Goal: Communication & Community: Answer question/provide support

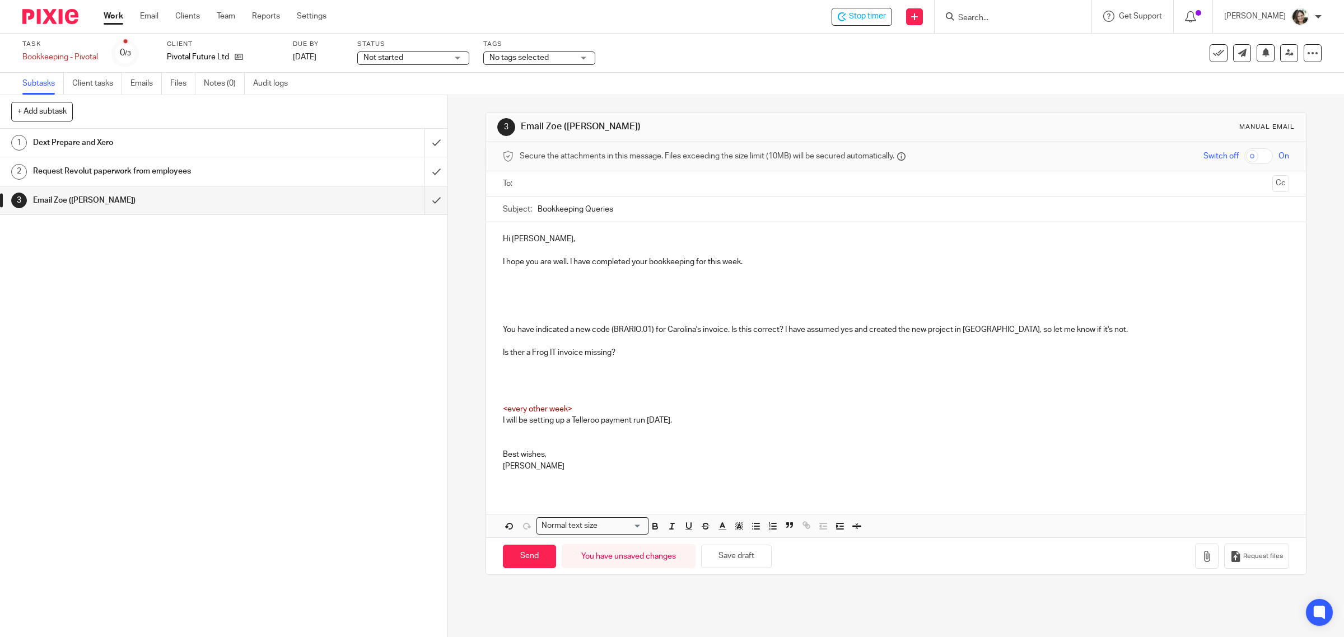
click at [521, 351] on p "Is ther a Frog IT invoice missing?" at bounding box center [896, 352] width 787 height 11
click at [647, 344] on p at bounding box center [896, 341] width 787 height 11
click at [710, 341] on p at bounding box center [896, 341] width 787 height 11
drag, startPoint x: 567, startPoint y: 264, endPoint x: 746, endPoint y: 264, distance: 178.7
click at [746, 264] on p "I hope you are well. I have completed your bookkeeping for this week." at bounding box center [896, 262] width 787 height 11
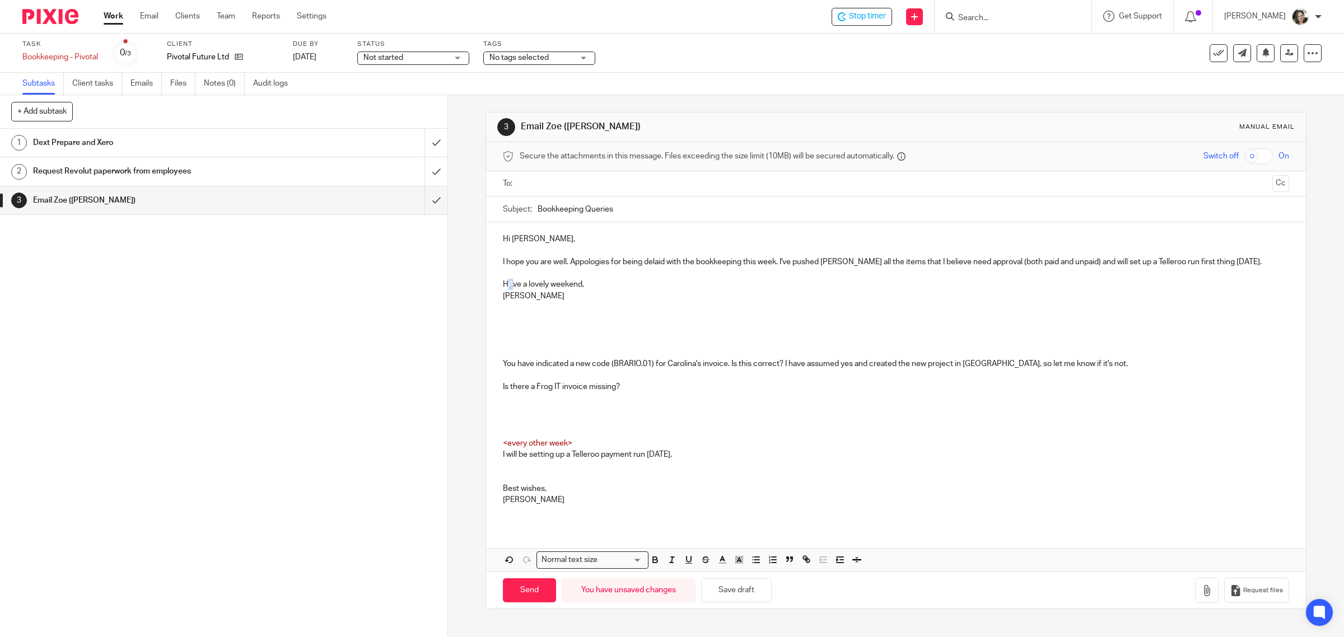
drag, startPoint x: 503, startPoint y: 286, endPoint x: 510, endPoint y: 286, distance: 7.3
click at [510, 286] on p "HAve a lovely weekend," at bounding box center [896, 284] width 787 height 11
click at [507, 300] on p "BArbara" at bounding box center [896, 296] width 787 height 11
click at [545, 299] on p "Barbara" at bounding box center [896, 296] width 787 height 11
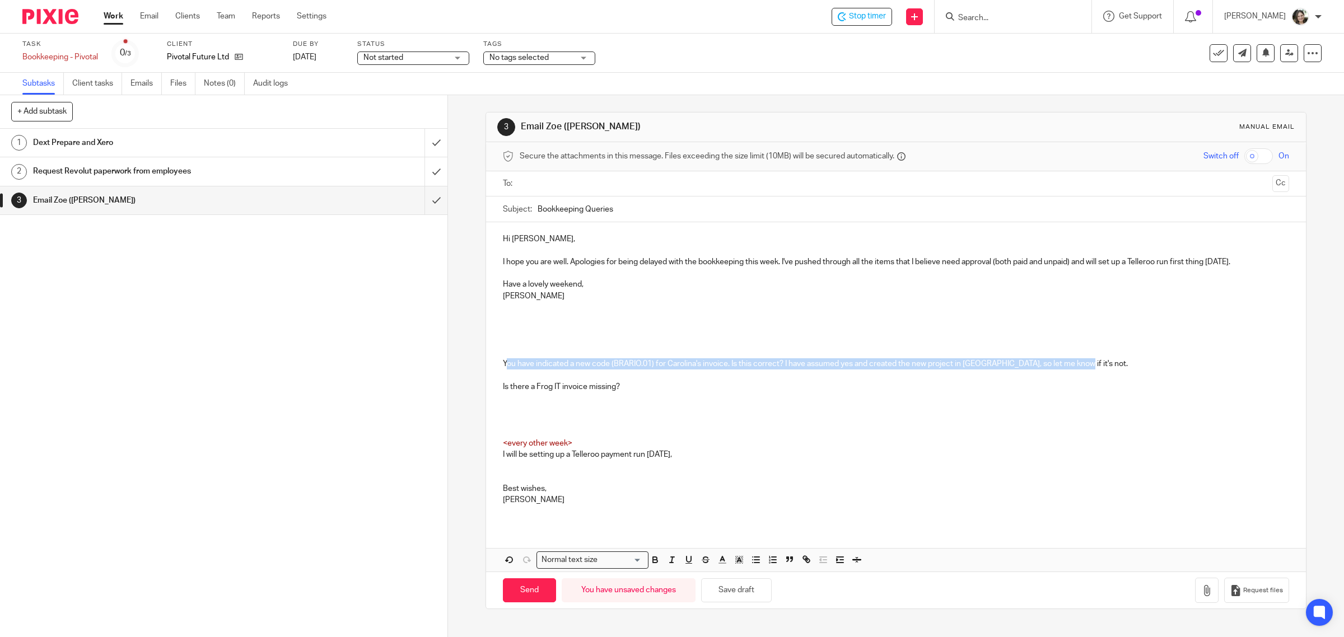
drag, startPoint x: 500, startPoint y: 366, endPoint x: 1075, endPoint y: 362, distance: 575.3
click at [1075, 362] on p "You have indicated a new code (BRARIO.01) for Carolina's invoice. Is this corre…" at bounding box center [896, 363] width 787 height 11
click at [580, 350] on p at bounding box center [896, 352] width 787 height 11
drag, startPoint x: 496, startPoint y: 362, endPoint x: 1138, endPoint y: 360, distance: 641.9
click at [1138, 360] on div "Hi Zoe, I hope you are well. Apologies for being delayed with the bookkeeping t…" at bounding box center [896, 374] width 821 height 304
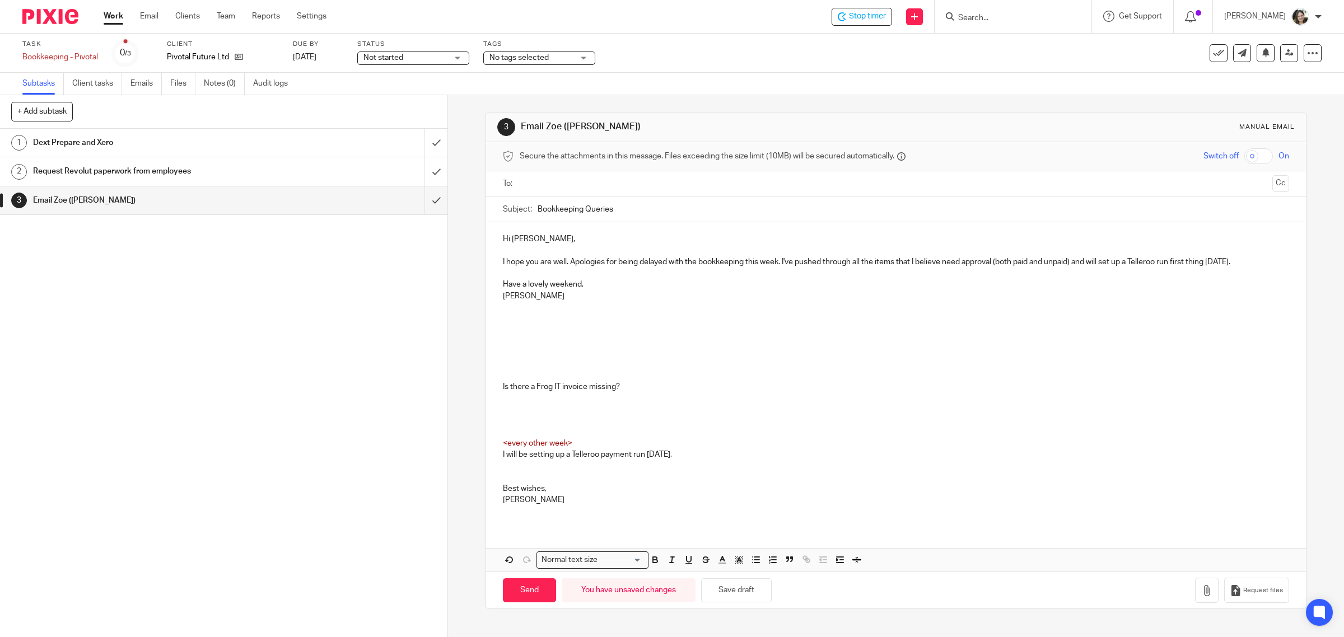
click at [519, 270] on p at bounding box center [896, 273] width 787 height 11
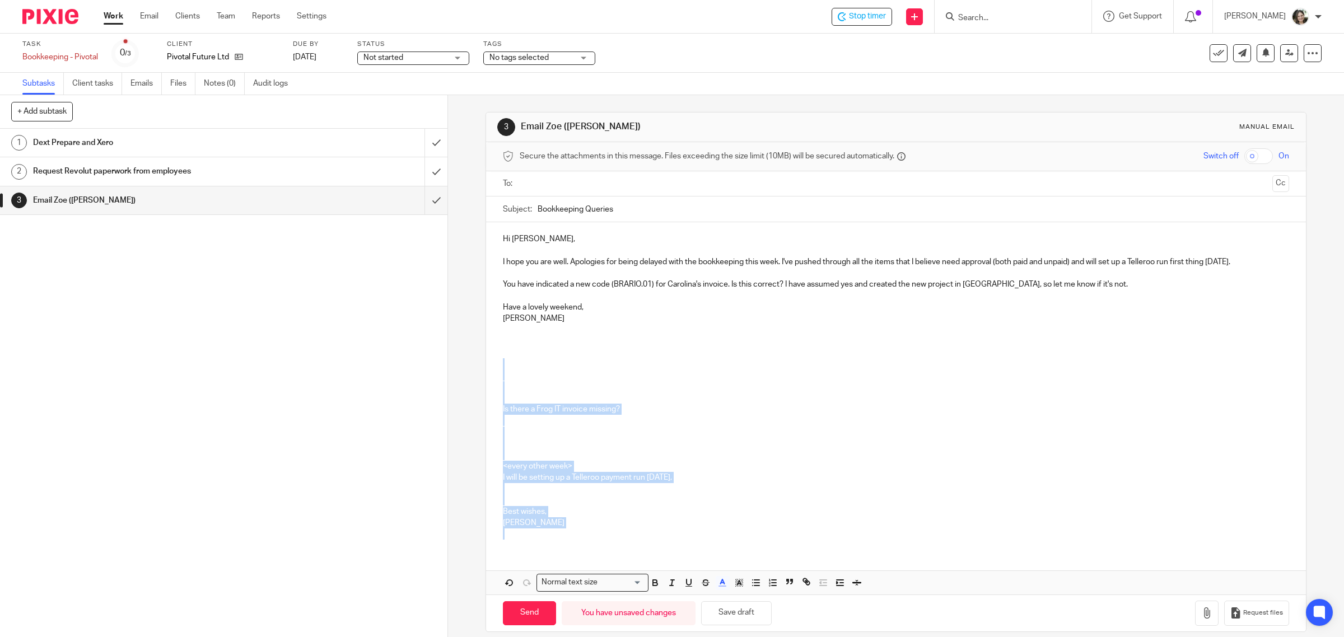
drag, startPoint x: 505, startPoint y: 363, endPoint x: 551, endPoint y: 546, distance: 188.8
click at [551, 546] on div "Hi Zoe, I hope you are well. Apologies for being delayed with the bookkeeping t…" at bounding box center [896, 385] width 821 height 326
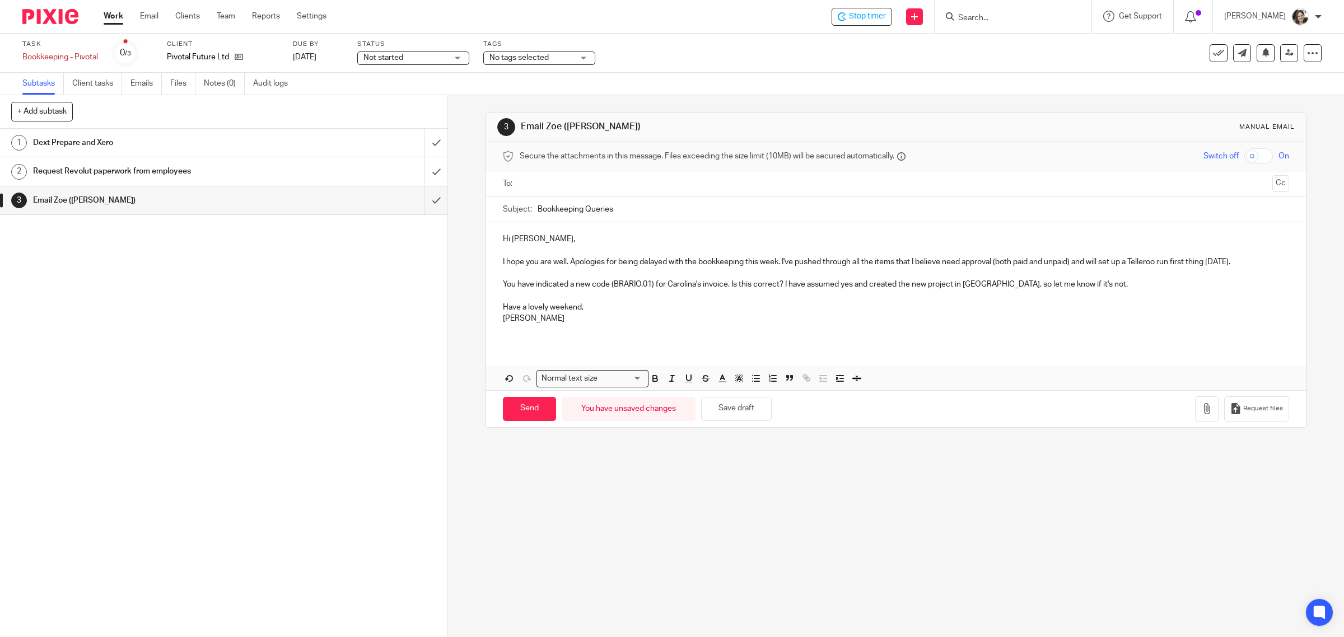
drag, startPoint x: 583, startPoint y: 208, endPoint x: 653, endPoint y: 211, distance: 70.1
click at [653, 211] on input "Bookkeeping Queries" at bounding box center [914, 209] width 752 height 25
type input "Bookkeeping 19/09/2025"
click at [605, 180] on input "text" at bounding box center [896, 184] width 744 height 13
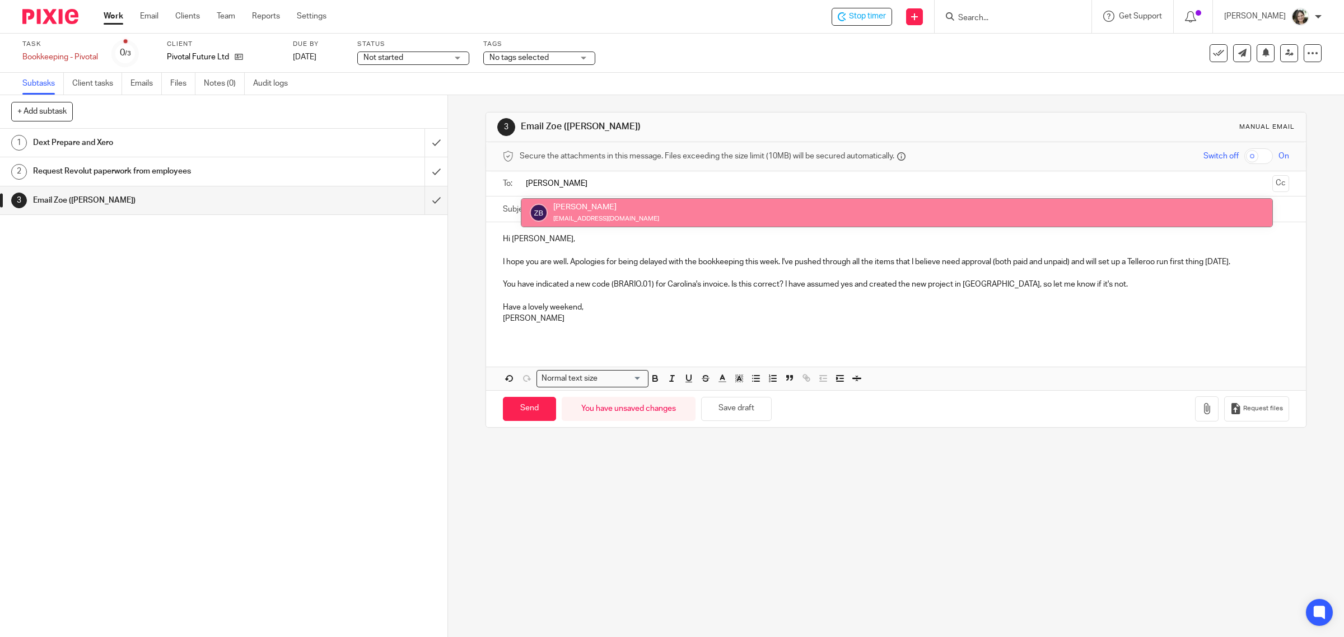
type input "Zoe"
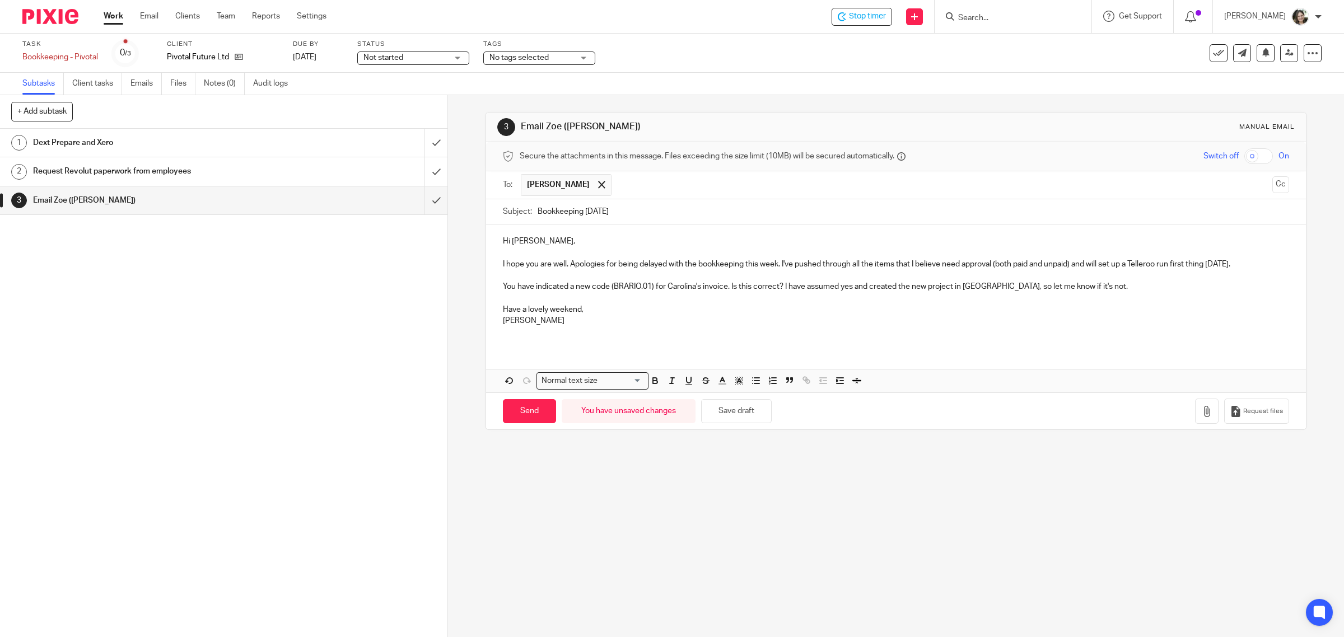
drag, startPoint x: 1260, startPoint y: 190, endPoint x: 911, endPoint y: 235, distance: 351.8
click at [1273, 190] on button "Cc" at bounding box center [1281, 184] width 17 height 17
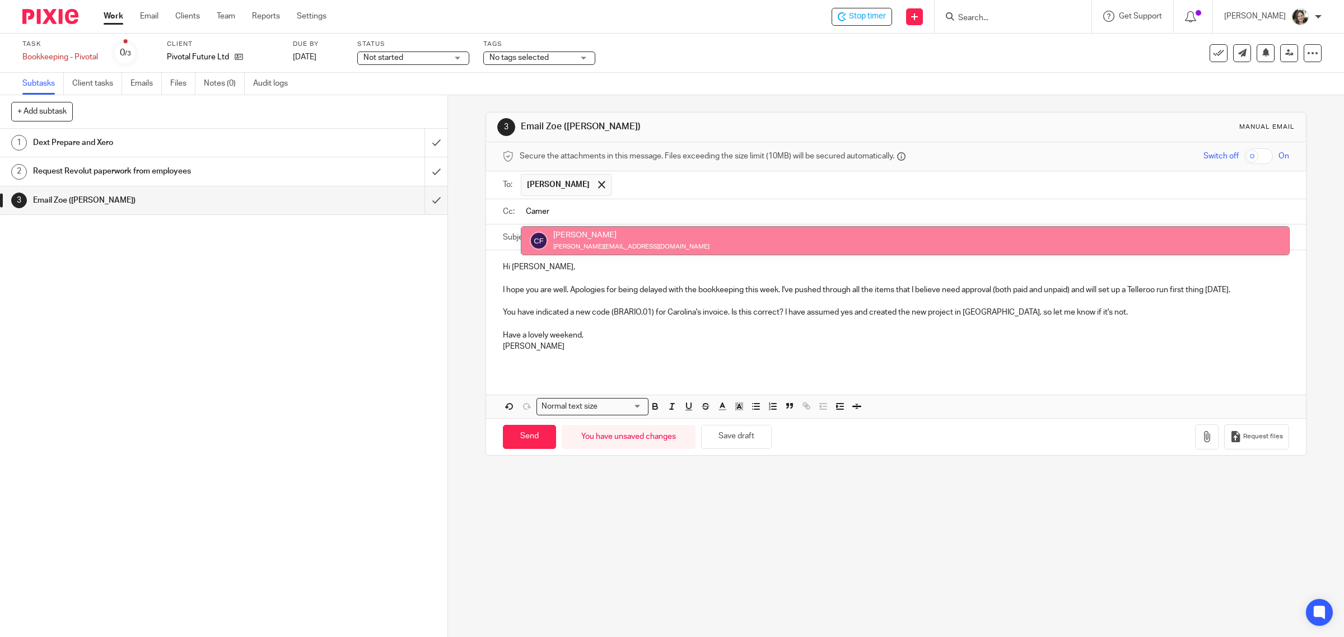
type input "Camer"
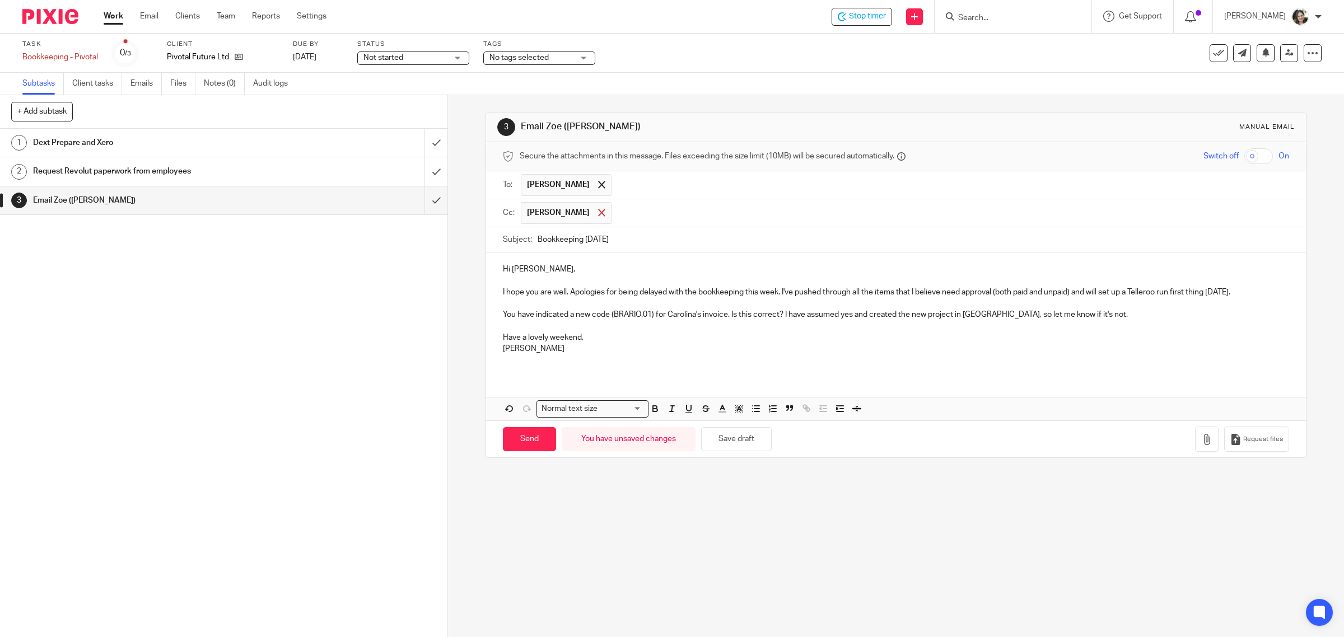
click at [602, 214] on span at bounding box center [601, 212] width 7 height 7
click at [1258, 293] on p "I hope you are well. Apologies for being delayed with the bookkeeping this week…" at bounding box center [896, 290] width 787 height 11
click at [535, 364] on p at bounding box center [896, 357] width 787 height 11
click at [746, 438] on button "Save draft" at bounding box center [736, 437] width 71 height 24
click at [528, 444] on input "Send" at bounding box center [529, 437] width 53 height 24
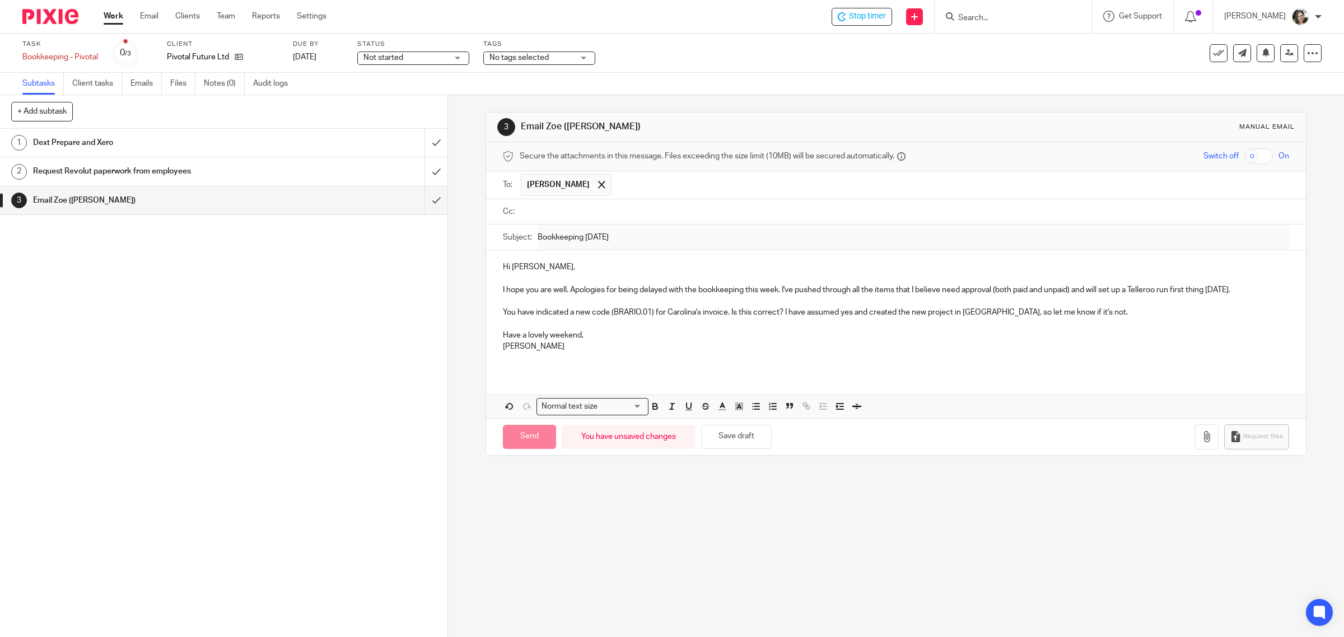
type input "Sent"
click at [1213, 52] on icon at bounding box center [1218, 53] width 11 height 11
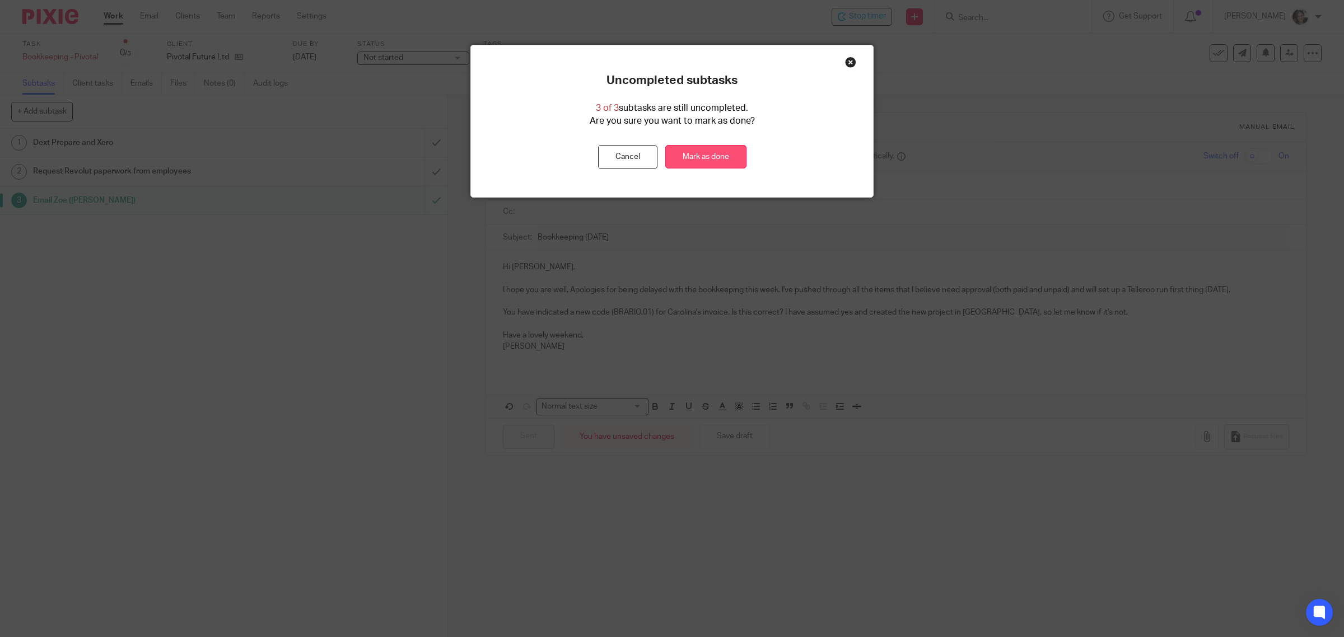
click at [720, 156] on link "Mark as done" at bounding box center [705, 157] width 81 height 24
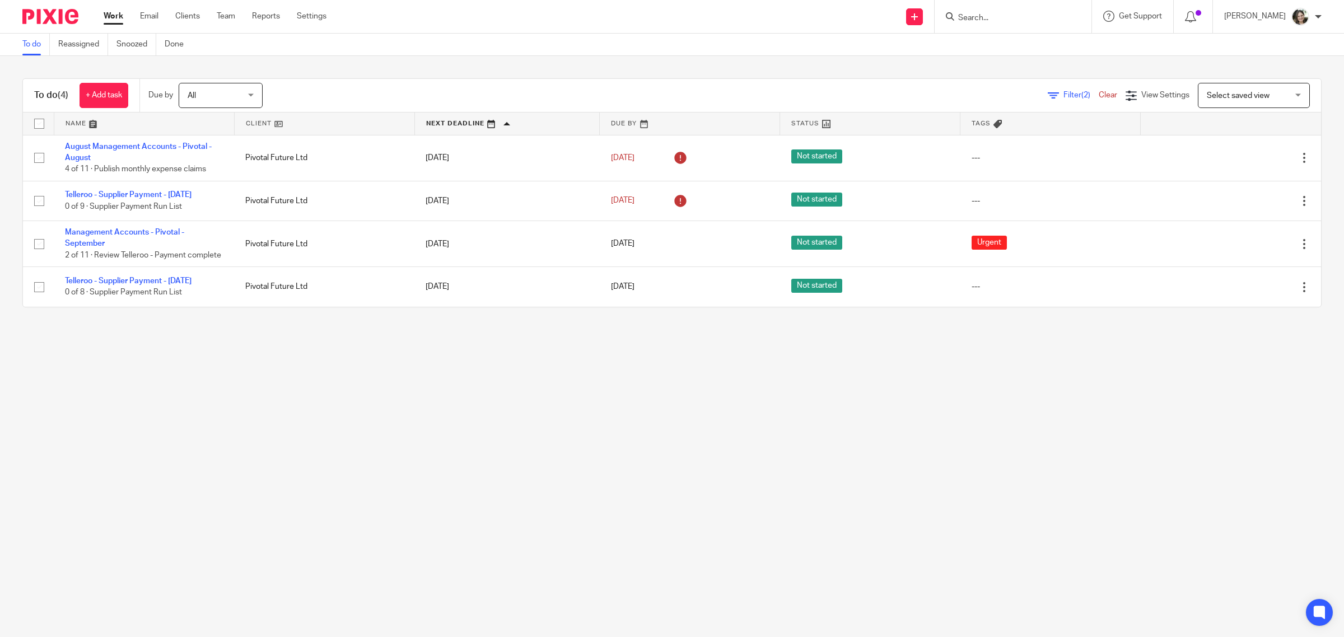
click at [222, 437] on main "To do Reassigned Snoozed Done To do (4) + Add task Due by All All Today Tomorro…" at bounding box center [672, 318] width 1344 height 637
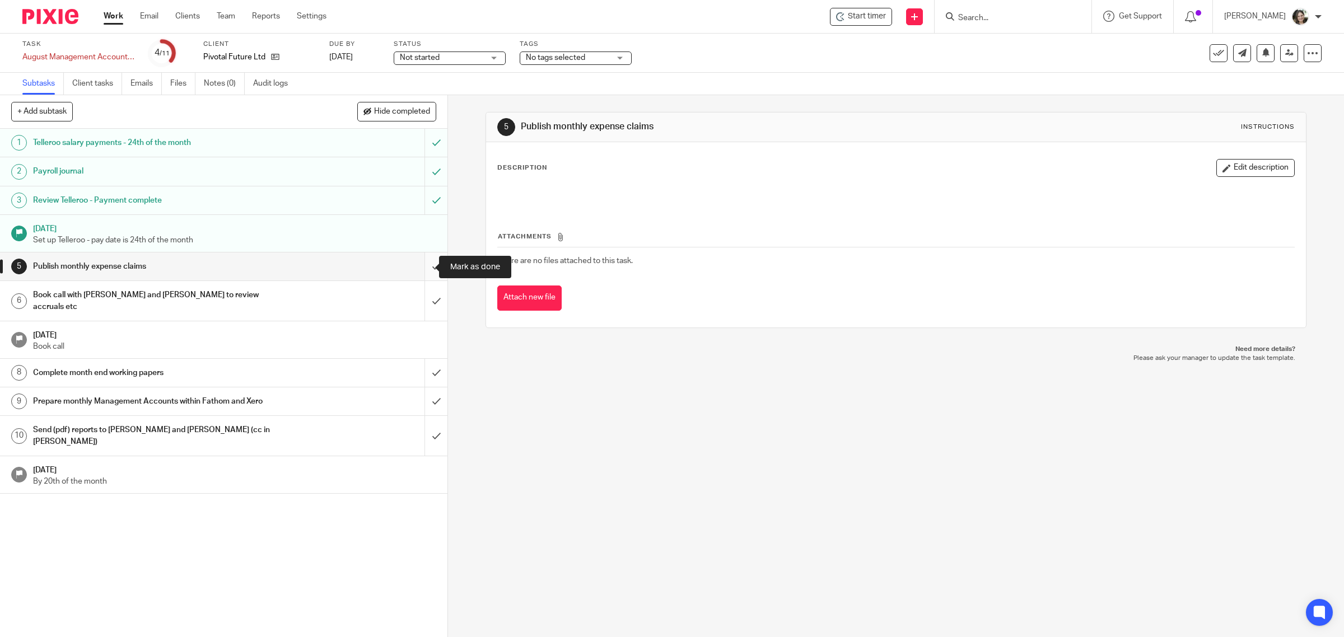
click at [419, 263] on input "submit" at bounding box center [224, 267] width 448 height 28
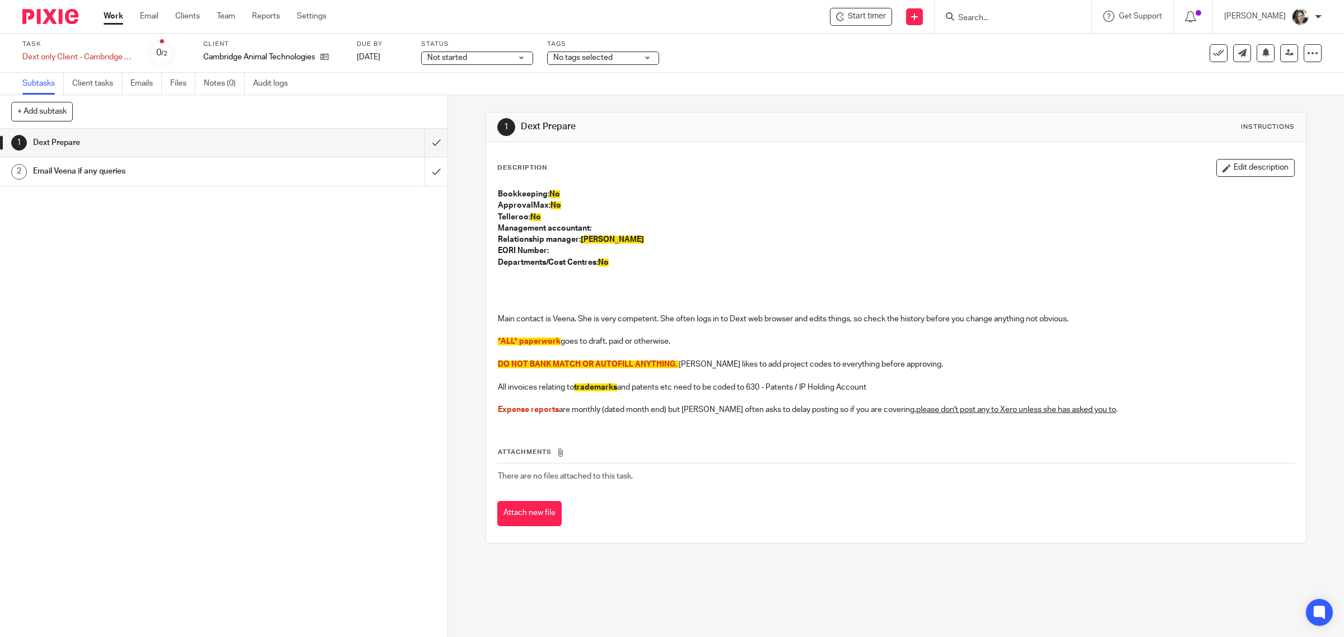
click at [872, 11] on span "Start timer" at bounding box center [867, 17] width 38 height 12
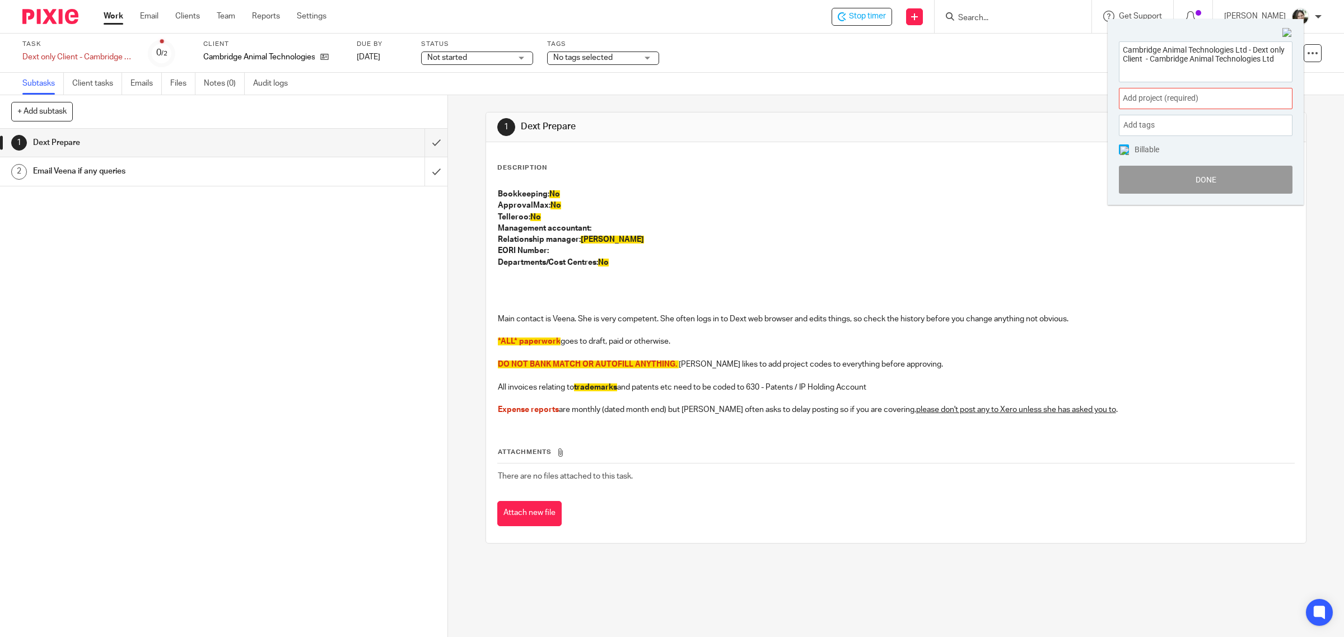
click at [1131, 93] on span "Add project (required) :" at bounding box center [1193, 98] width 141 height 12
click at [1164, 180] on li "Bookkeeping" at bounding box center [1203, 181] width 146 height 12
click at [1125, 147] on img at bounding box center [1124, 150] width 9 height 9
click at [1188, 177] on button "Done" at bounding box center [1206, 180] width 174 height 28
